Goal: Check status

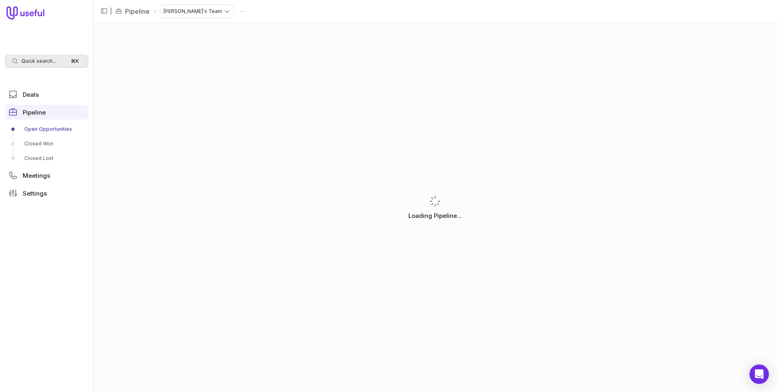
click at [46, 62] on span "Quick search..." at bounding box center [38, 61] width 35 height 6
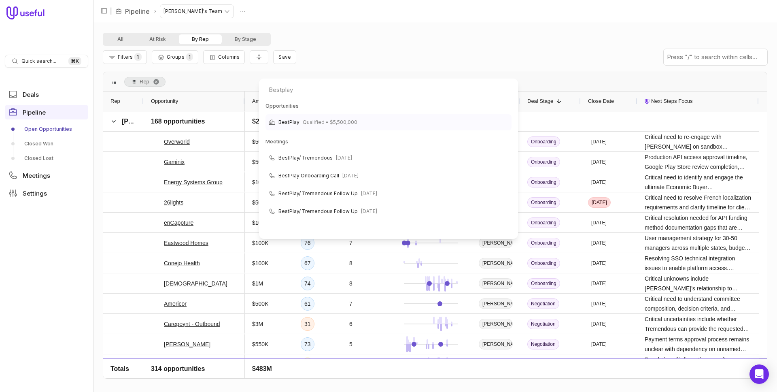
type input "Bestplay"
click at [290, 119] on span "BestPlay" at bounding box center [288, 122] width 21 height 10
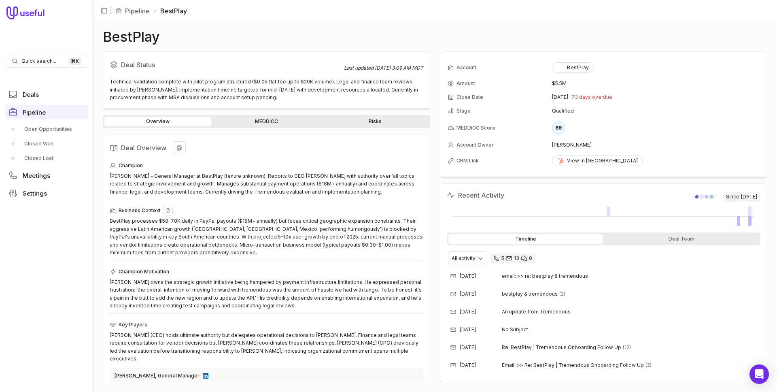
scroll to position [76, 0]
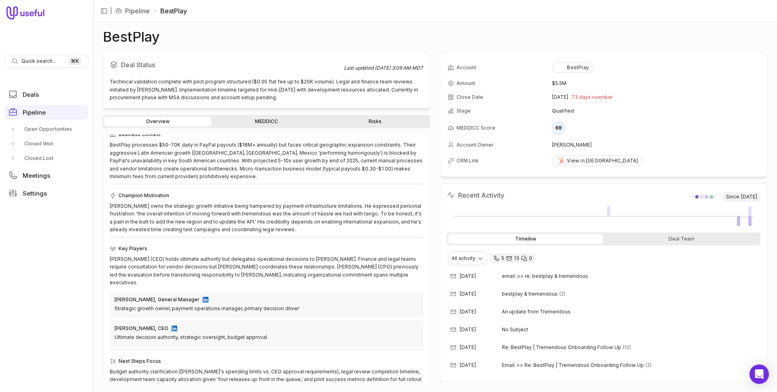
click at [365, 127] on div "Overview MEDDICC Risks" at bounding box center [266, 121] width 327 height 13
click at [366, 123] on link "Risks" at bounding box center [375, 121] width 107 height 10
